Goal: Task Accomplishment & Management: Use online tool/utility

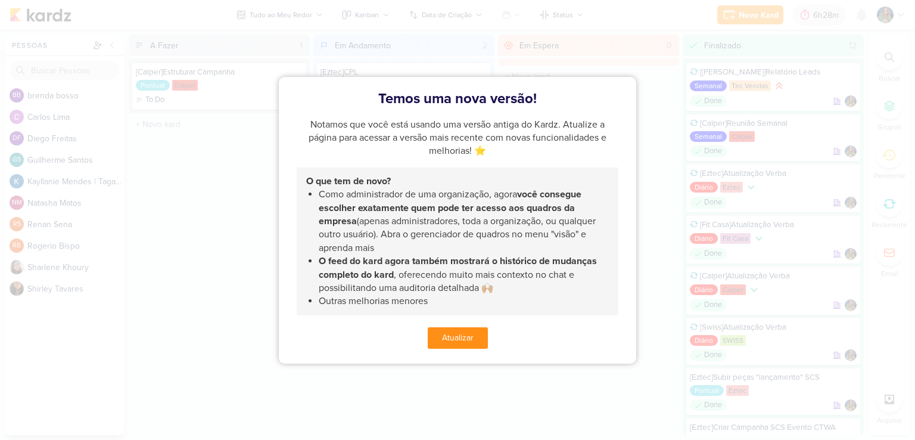
click at [466, 346] on button "Atualizar" at bounding box center [458, 337] width 60 height 21
click at [460, 335] on button "Atualizar" at bounding box center [458, 337] width 60 height 21
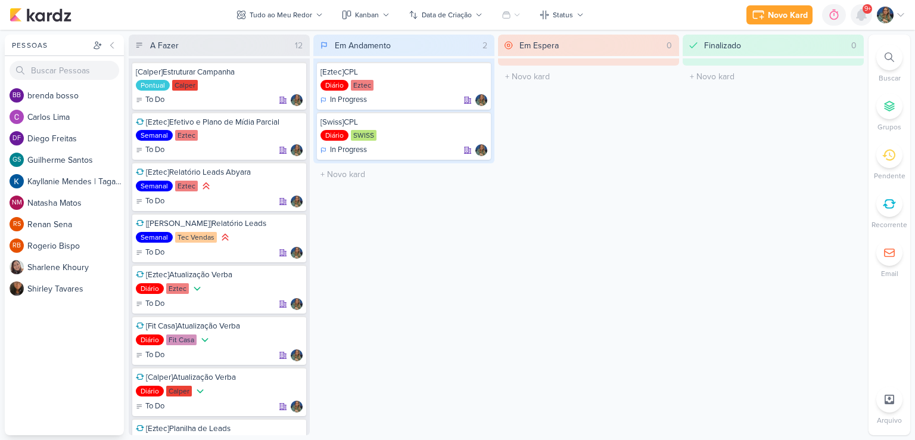
click at [858, 18] on icon at bounding box center [862, 15] width 10 height 11
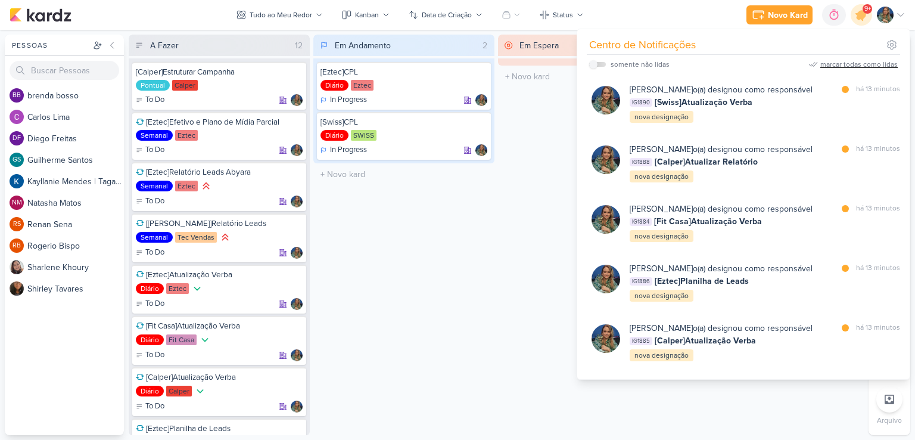
click at [846, 60] on div "marcar todas como lidas" at bounding box center [859, 64] width 77 height 11
click at [542, 209] on div "Em Espera 0 O título do kard deve ter menos que 100 caracteres" at bounding box center [588, 235] width 181 height 400
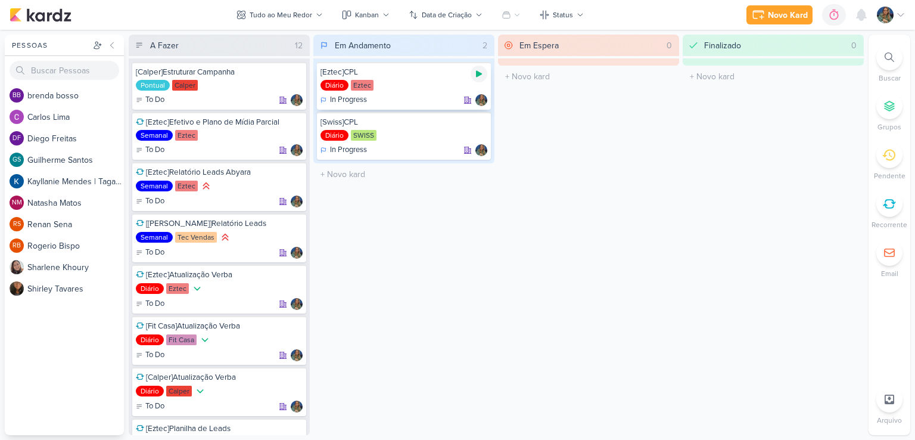
click at [481, 75] on icon at bounding box center [479, 74] width 10 height 10
click at [479, 73] on icon at bounding box center [479, 74] width 6 height 6
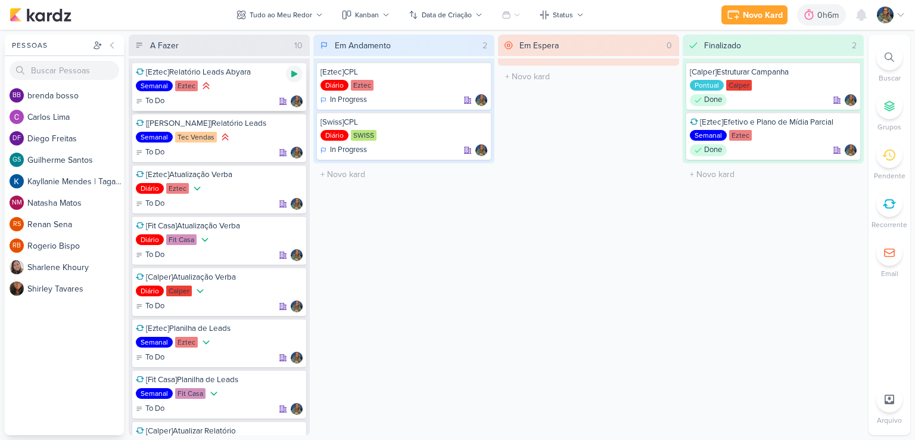
click at [291, 74] on icon at bounding box center [295, 74] width 10 height 10
click at [293, 76] on icon at bounding box center [294, 74] width 6 height 6
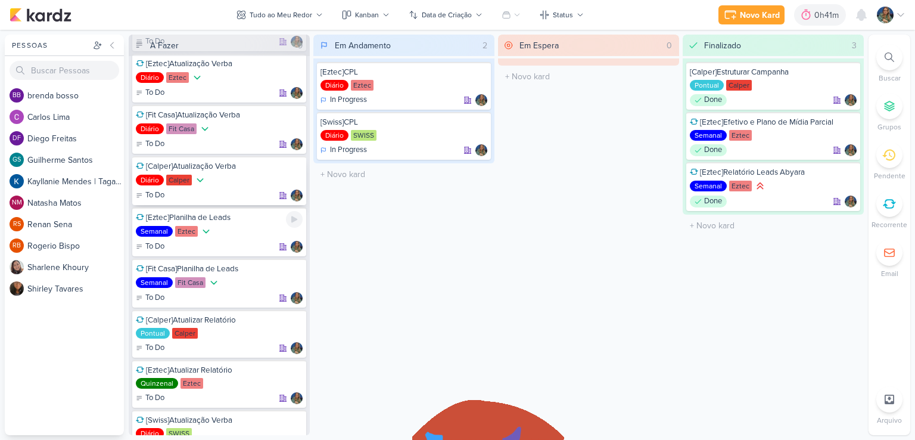
scroll to position [105, 0]
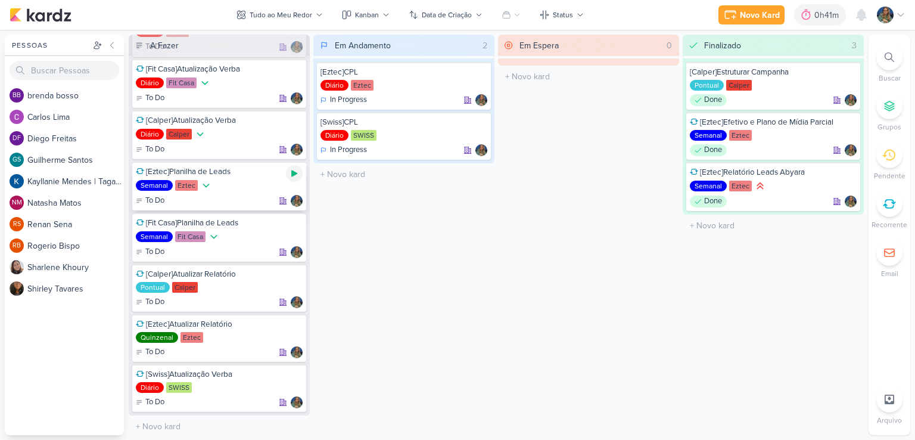
click at [296, 170] on icon at bounding box center [295, 174] width 10 height 10
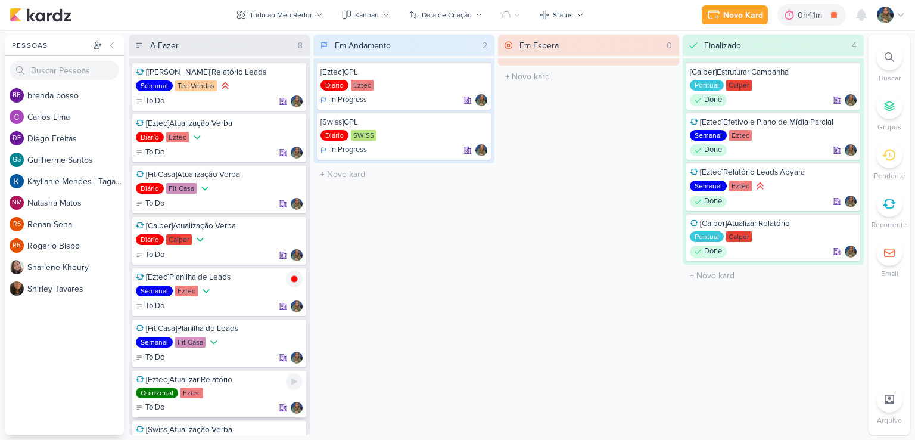
scroll to position [0, 0]
click at [756, 12] on div "Novo Kard" at bounding box center [744, 15] width 40 height 13
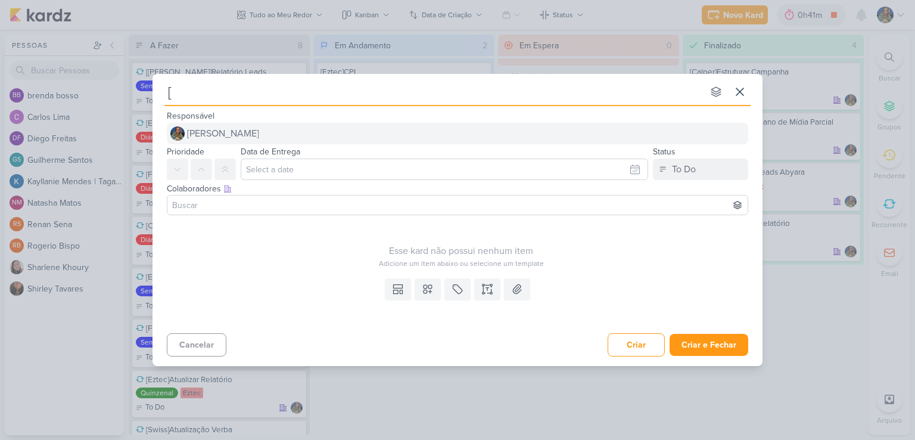
type input "[C"
type input "[Calper"
type input "[Calper]S"
type input "[Calper]Subir P"
type input "[Calper]Subir"
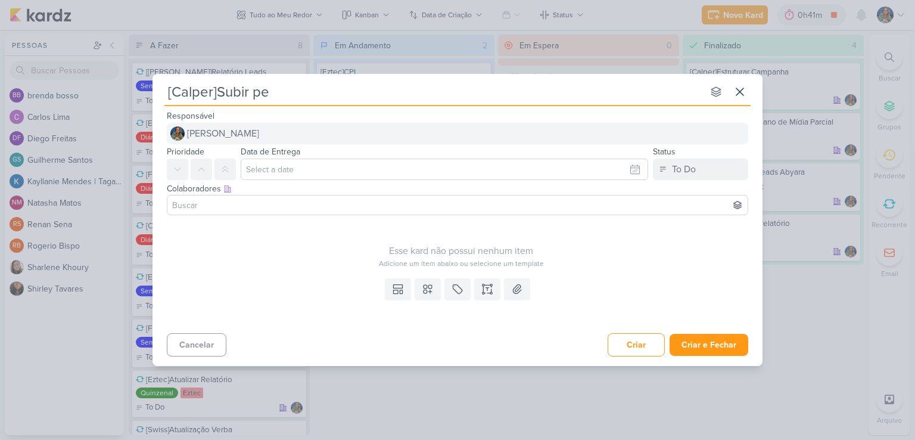
type input "[Calper]Subir per"
type input "[Calper]Subir peças"
type input "[Calper]Subir L"
type input "[Calper]Subir Lead Ad"
type input "[Calper]Subir Lead Ads"
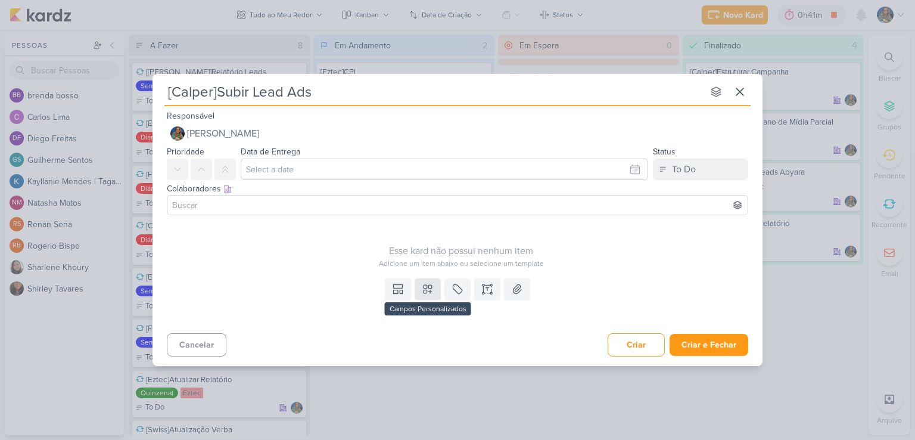
type input "[Calper]Subir Lead Ads"
click at [422, 290] on icon at bounding box center [428, 289] width 12 height 12
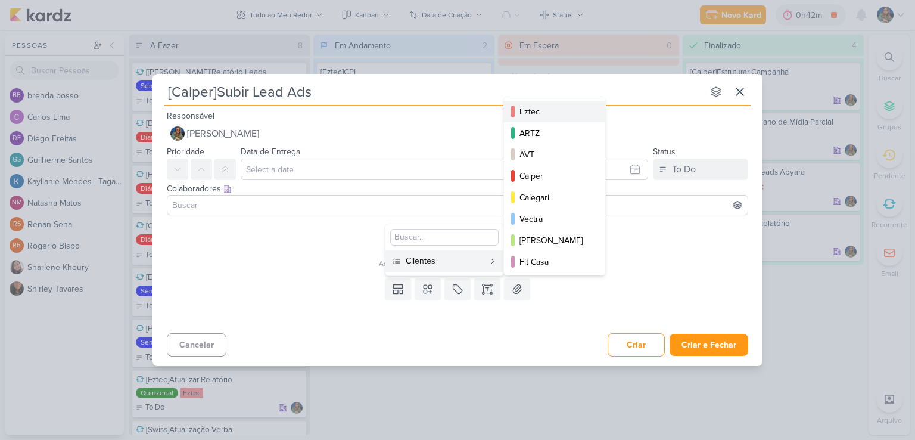
click at [532, 116] on div "Eztec" at bounding box center [556, 111] width 72 height 13
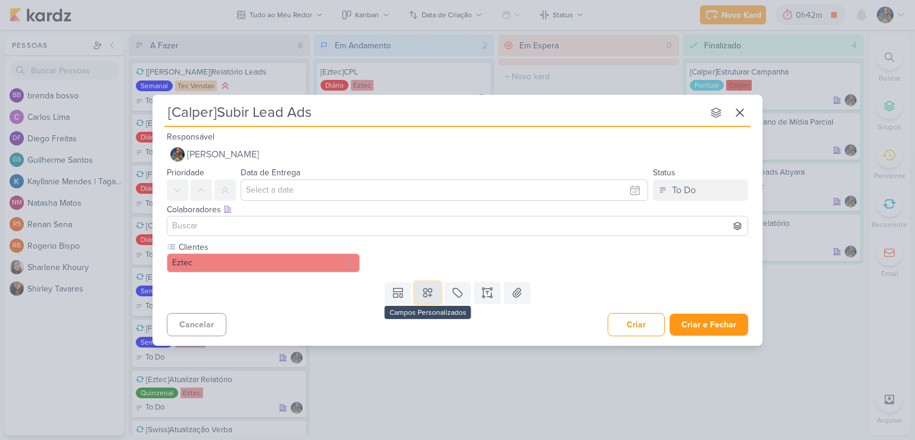
click at [433, 289] on icon at bounding box center [428, 293] width 12 height 12
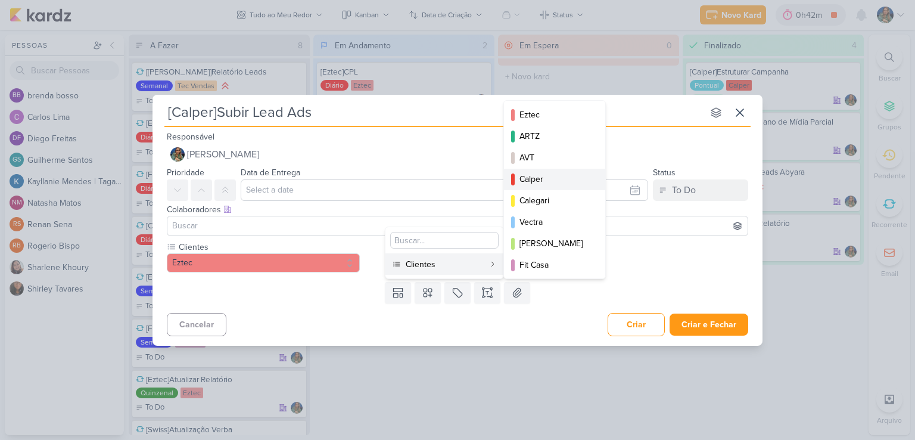
click at [529, 178] on div "Calper" at bounding box center [556, 179] width 72 height 13
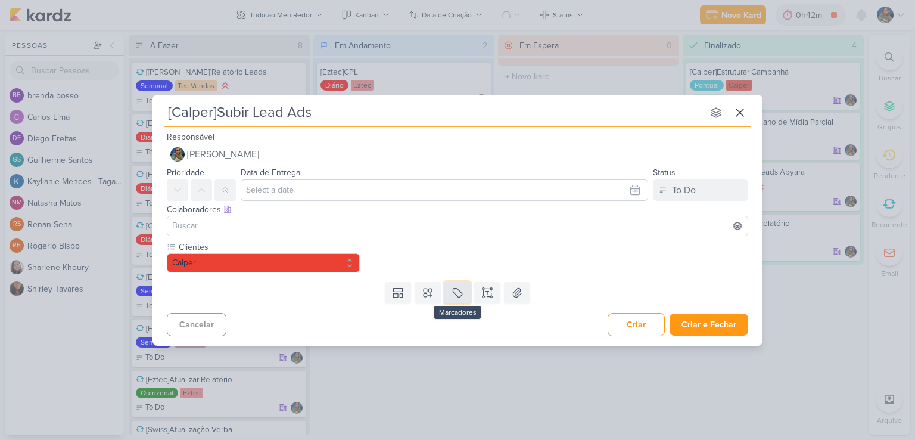
click at [463, 290] on icon at bounding box center [458, 293] width 12 height 12
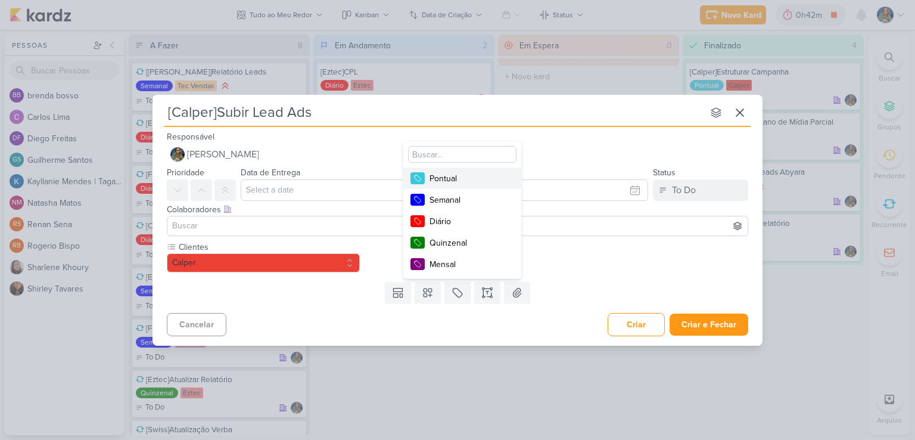
click at [452, 172] on div "Pontual" at bounding box center [468, 178] width 77 height 13
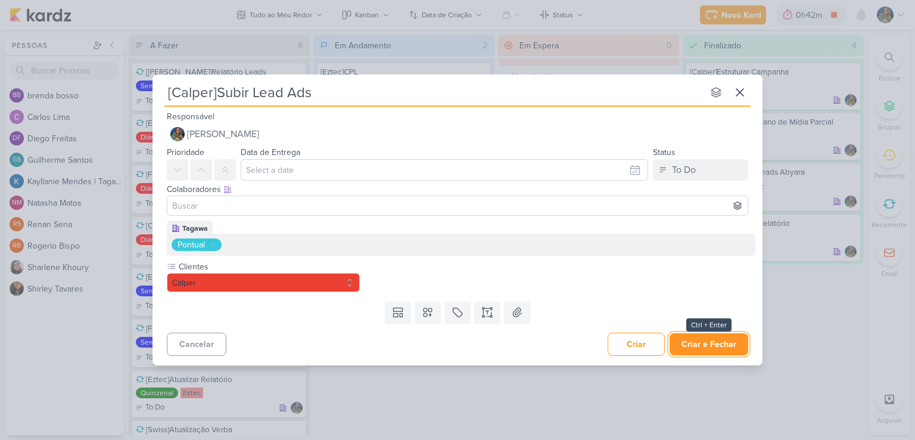
click at [709, 341] on button "Criar e Fechar" at bounding box center [709, 344] width 79 height 22
